Goal: Transaction & Acquisition: Download file/media

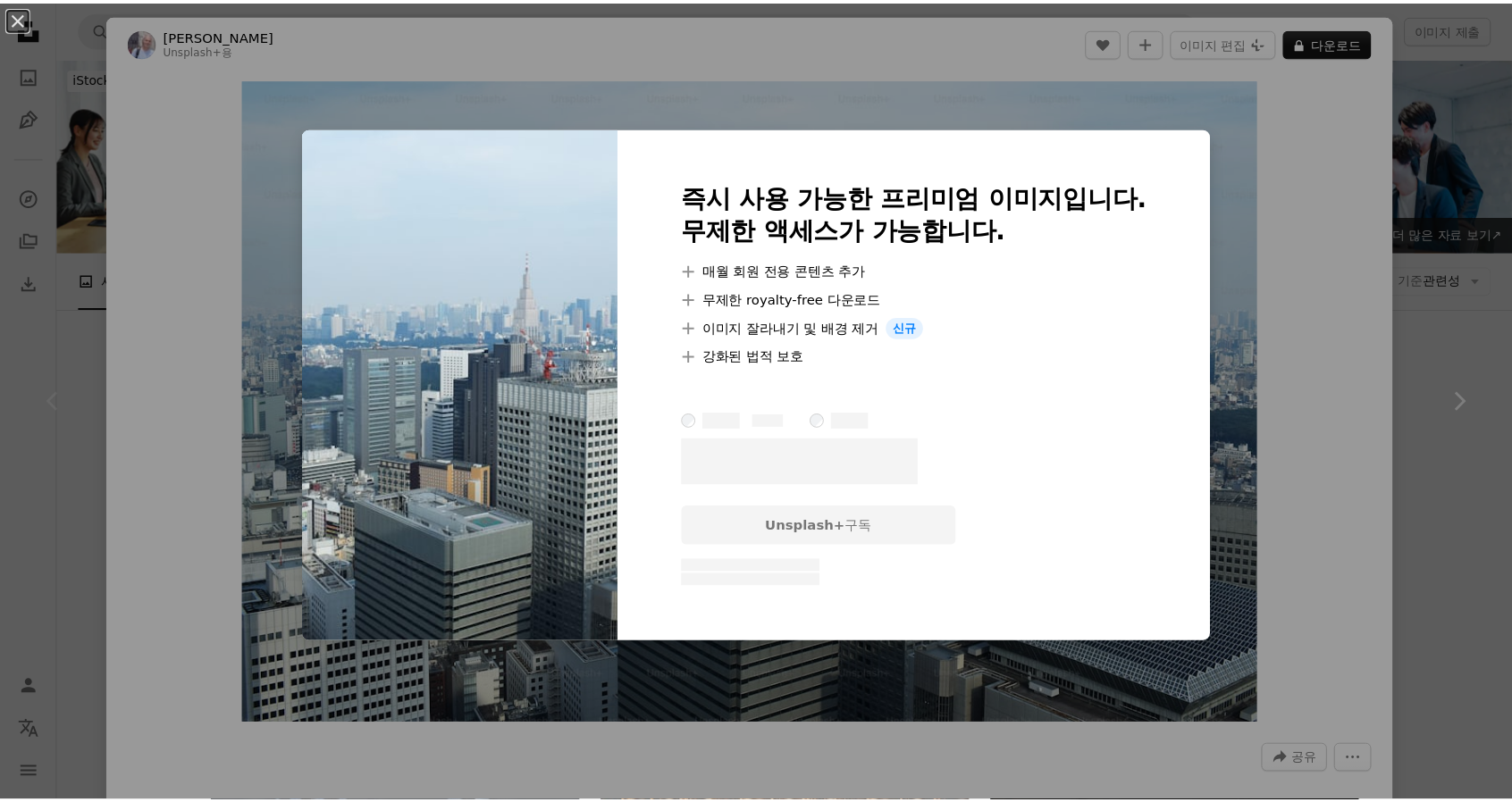
scroll to position [268, 0]
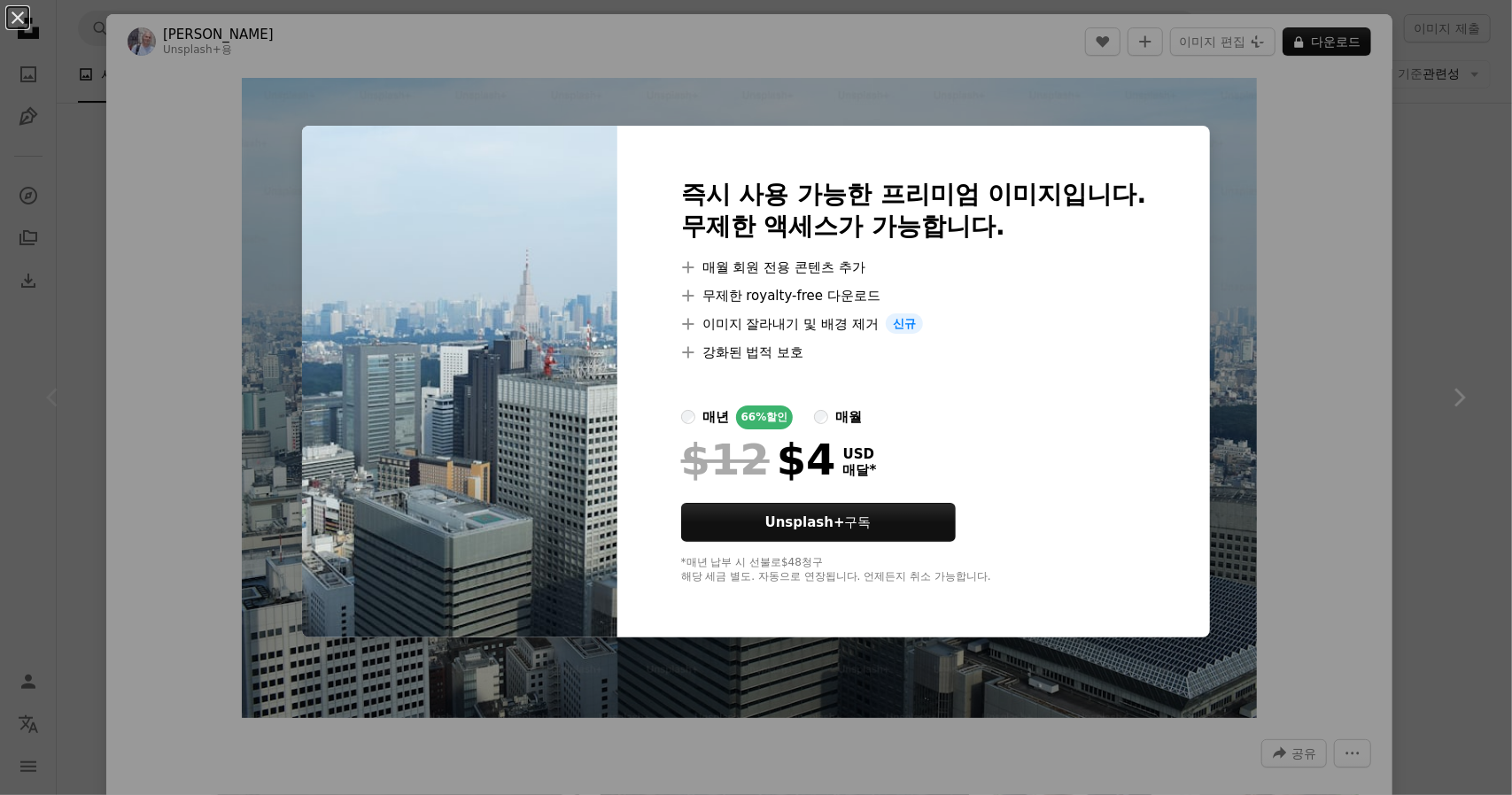
click at [1241, 201] on div "An X shape 즉시 사용 가능한 프리미엄 이미지입니다. 무제한 액세스가 가능합니다. A plus sign 매월 회원 전용 콘텐츠 추가 A…" at bounding box center [756, 398] width 1512 height 795
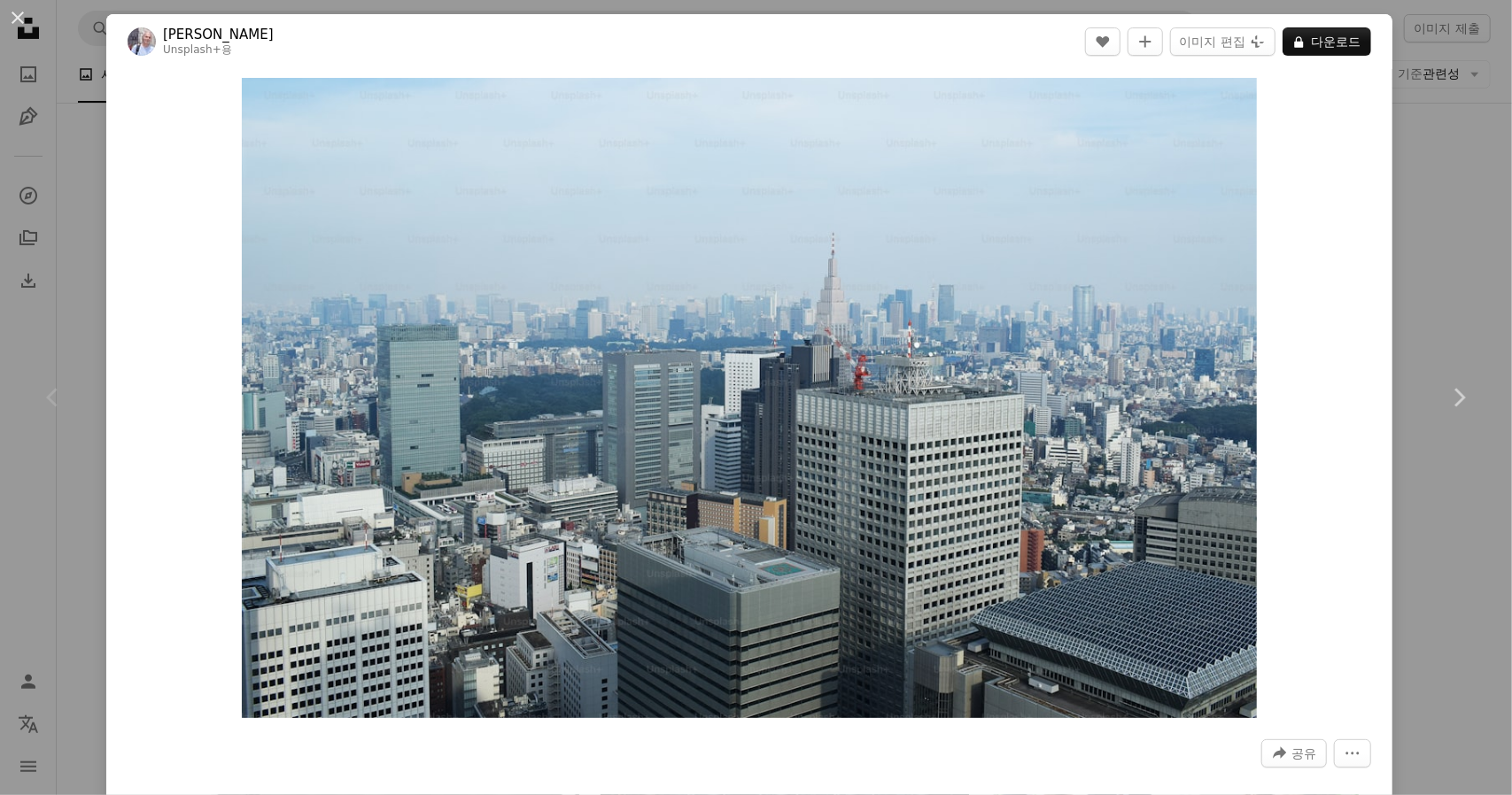
click at [81, 209] on div "An X shape Chevron left Chevron right [PERSON_NAME] Unsplash+ 용 A heart A plus …" at bounding box center [756, 398] width 1512 height 795
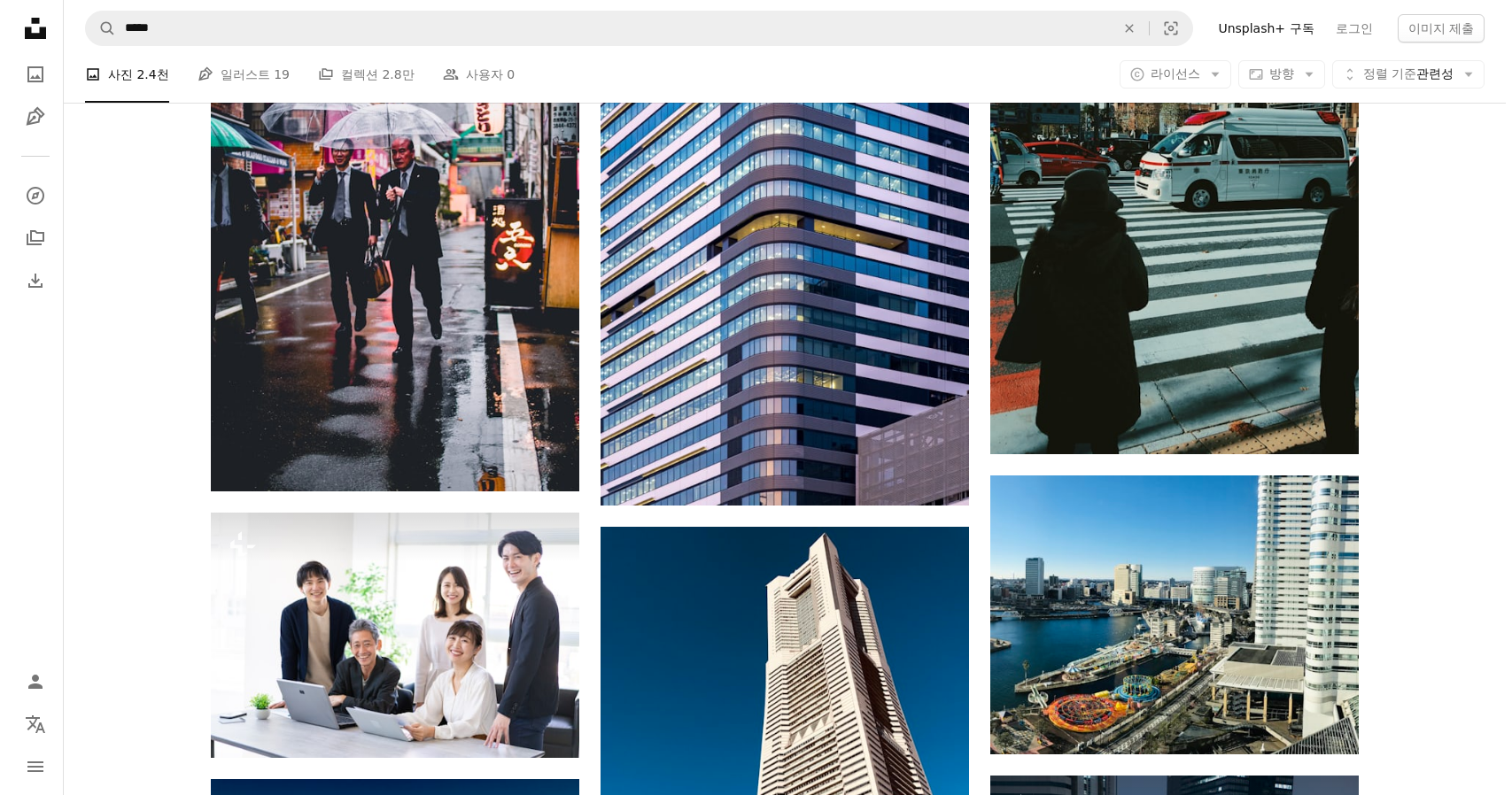
scroll to position [1329, 0]
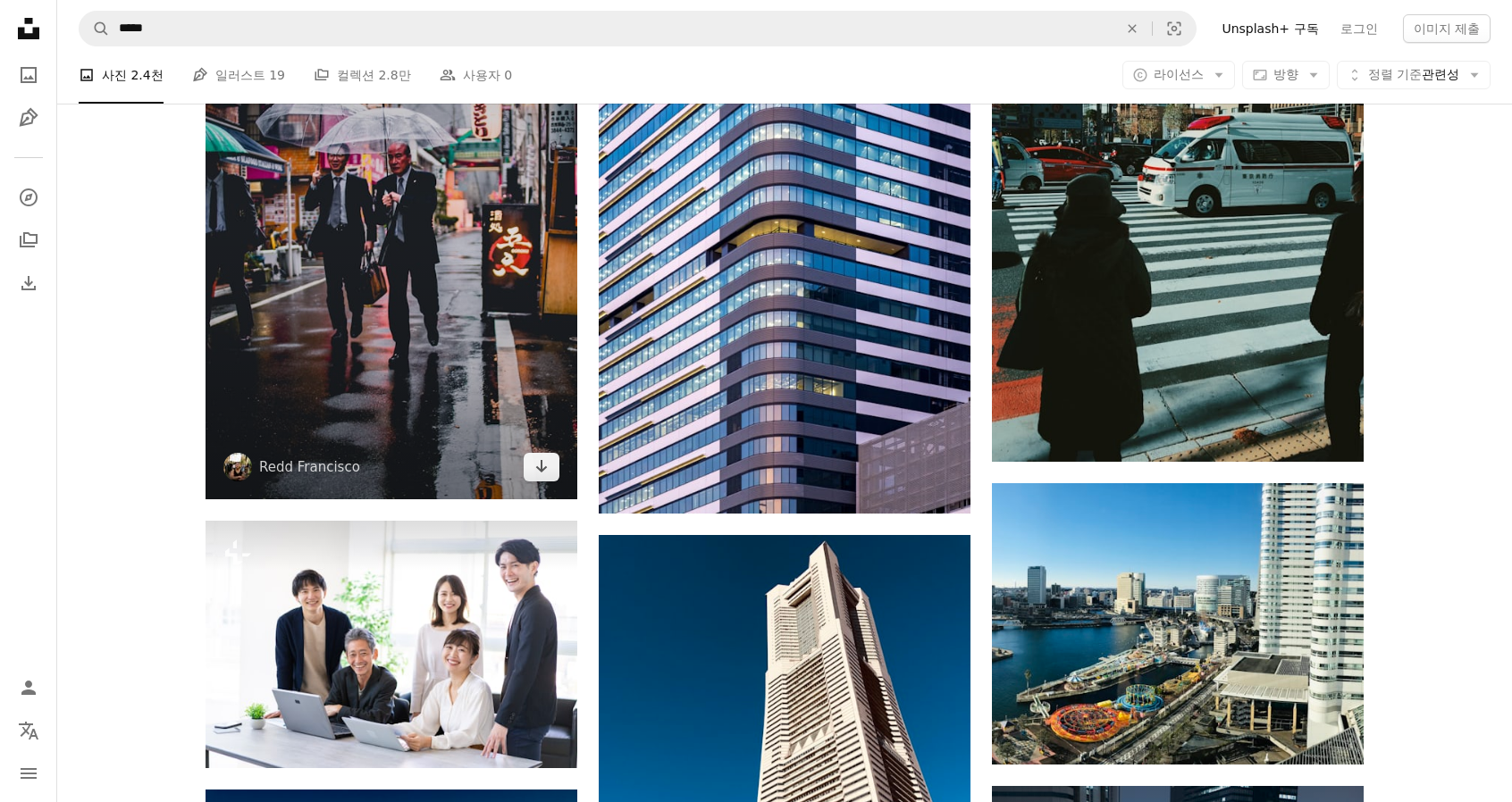
click at [447, 305] on img at bounding box center [391, 221] width 372 height 558
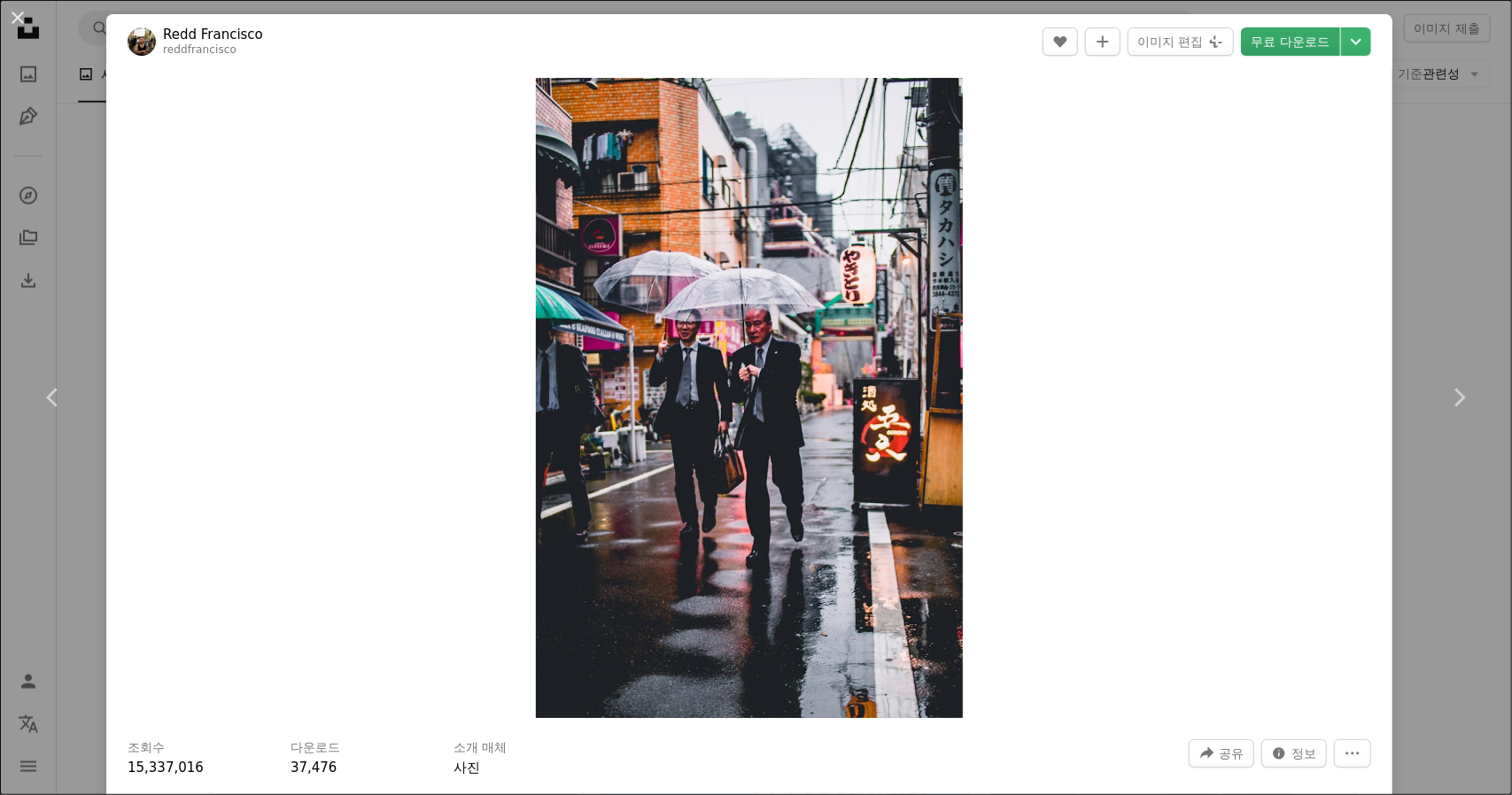
click at [1298, 40] on link "무료 다운로드" at bounding box center [1289, 42] width 99 height 29
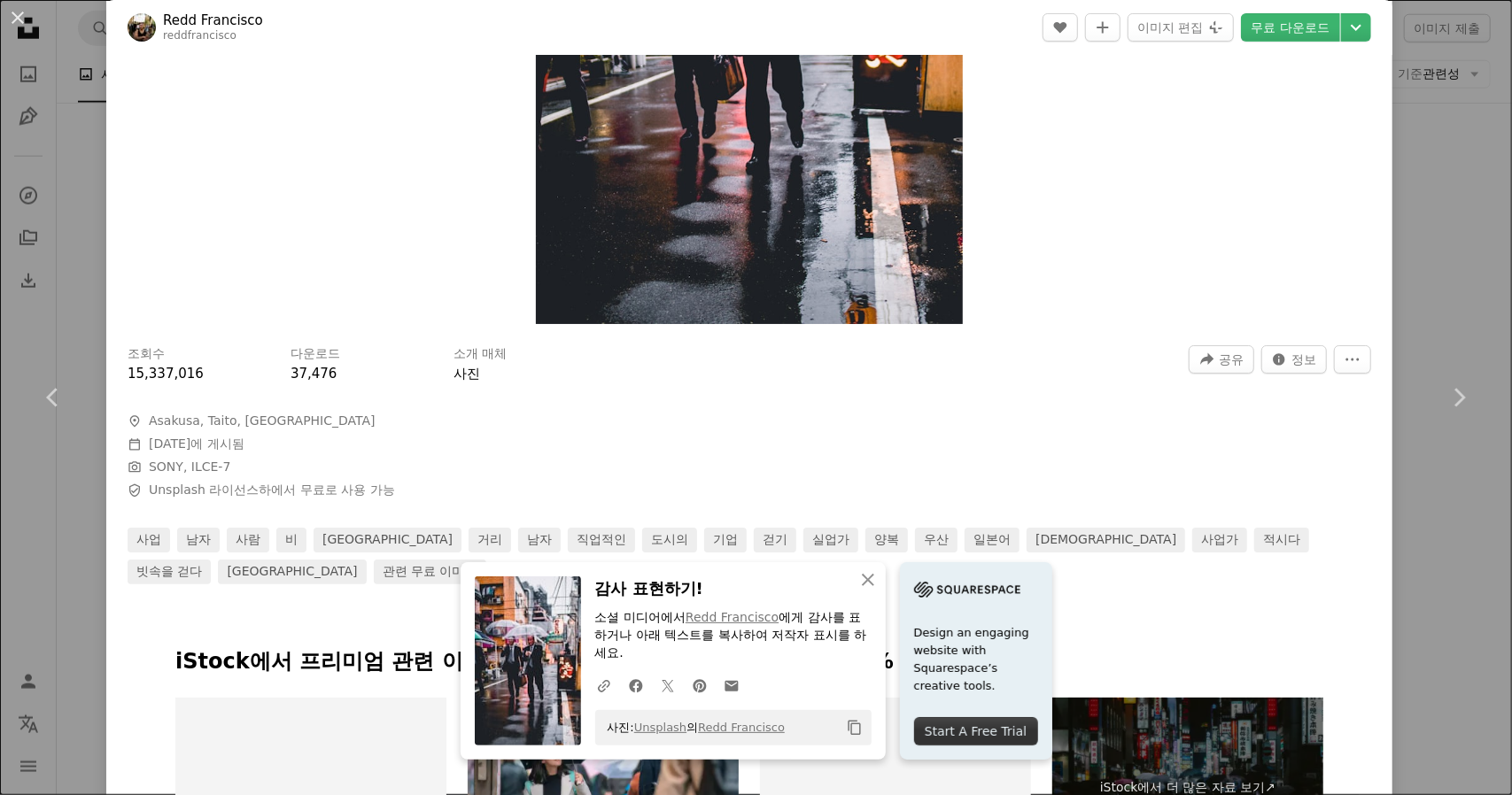
scroll to position [443, 0]
